Goal: Find specific page/section: Find specific page/section

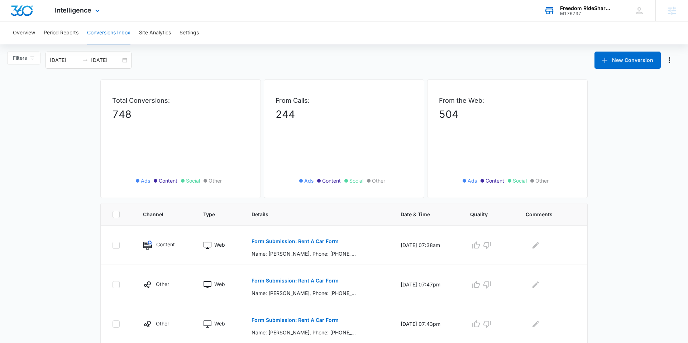
click at [579, 13] on div "M176737" at bounding box center [586, 13] width 52 height 5
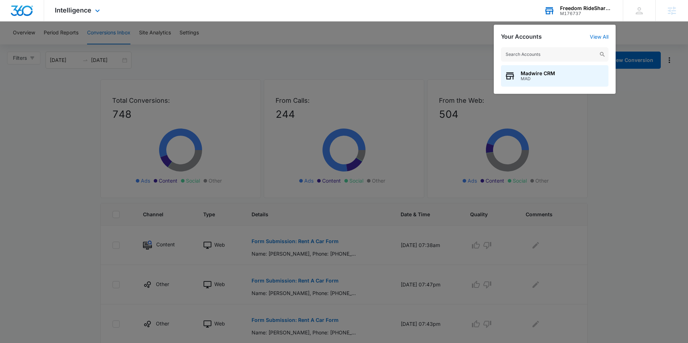
click at [542, 49] on input "text" at bounding box center [555, 54] width 108 height 14
type input "NSG design"
click at [553, 74] on span "NSG Design (Natural Stone Gallery)" at bounding box center [563, 74] width 84 height 6
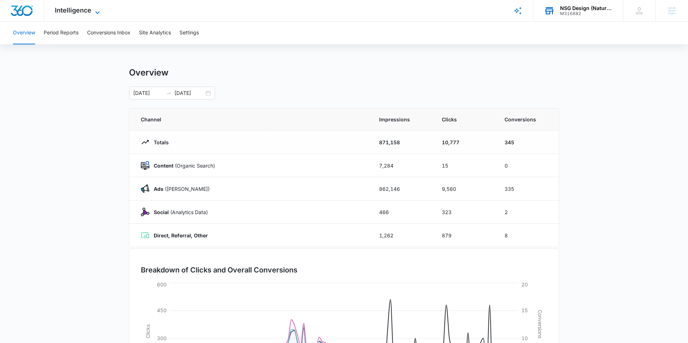
click at [76, 13] on span "Intelligence" at bounding box center [73, 10] width 37 height 8
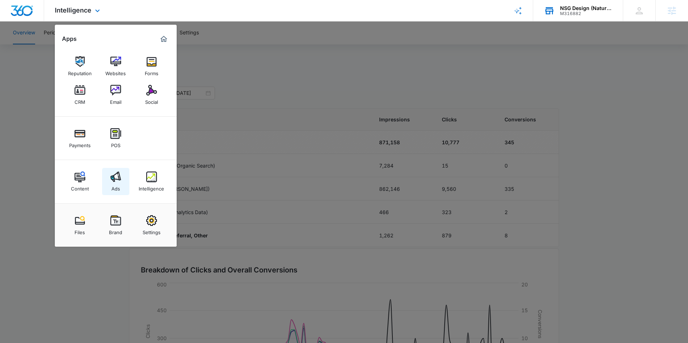
click at [117, 177] on img at bounding box center [115, 177] width 11 height 11
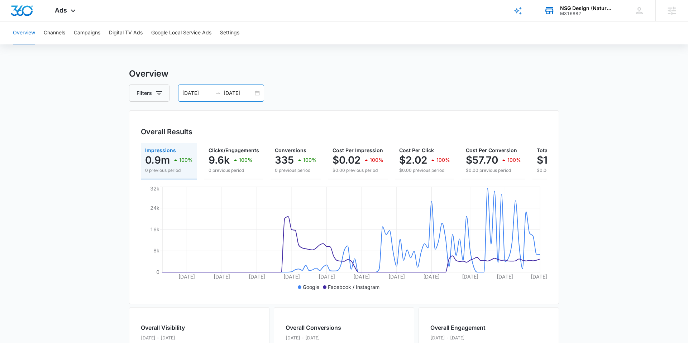
click at [203, 94] on input "[DATE]" at bounding box center [198, 93] width 30 height 8
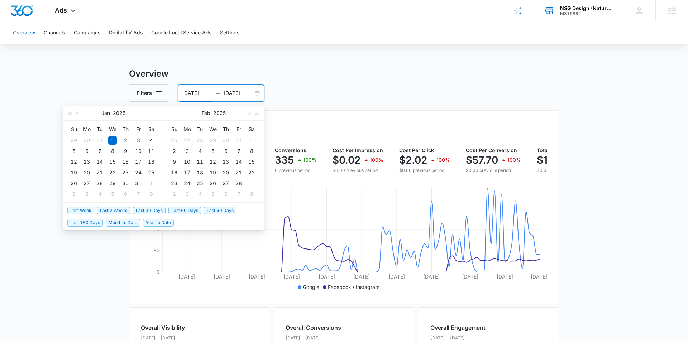
click at [147, 209] on span "Last 30 Days" at bounding box center [149, 211] width 33 height 8
type input "[DATE]"
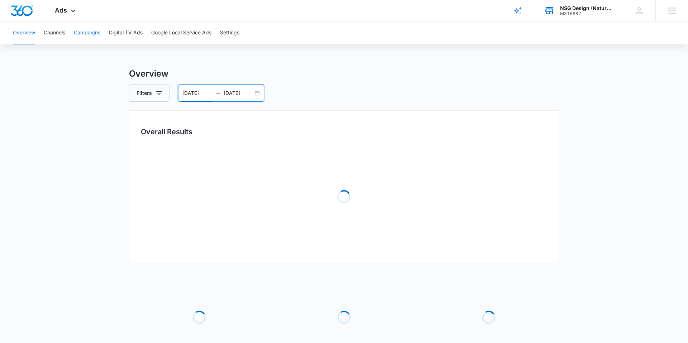
click at [86, 29] on button "Campaigns" at bounding box center [87, 33] width 27 height 23
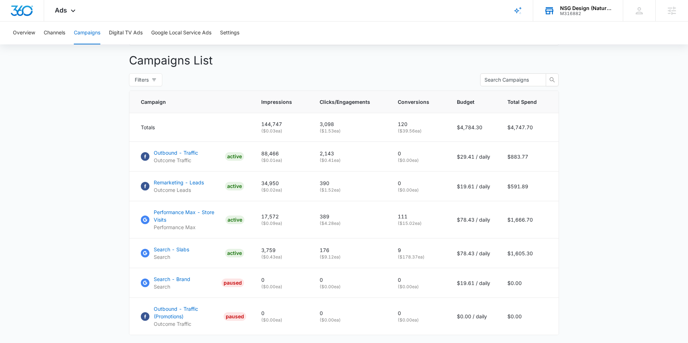
scroll to position [297, 0]
